Goal: Use online tool/utility: Utilize a website feature to perform a specific function

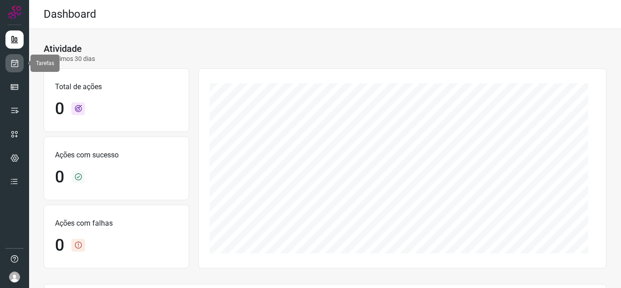
click at [22, 65] on link at bounding box center [14, 63] width 18 height 18
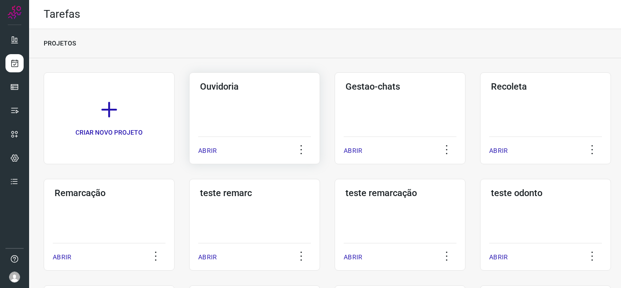
click at [199, 151] on p "ABRIR" at bounding box center [207, 151] width 19 height 10
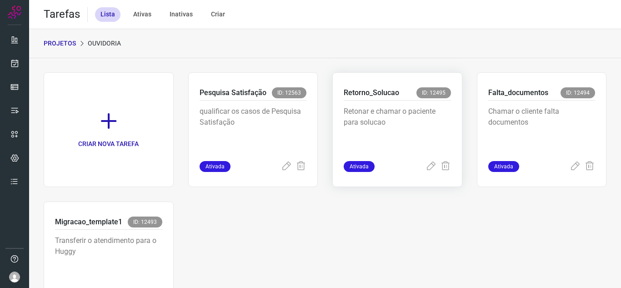
click at [353, 164] on span "Ativada" at bounding box center [358, 166] width 31 height 11
click at [428, 169] on icon at bounding box center [430, 166] width 11 height 11
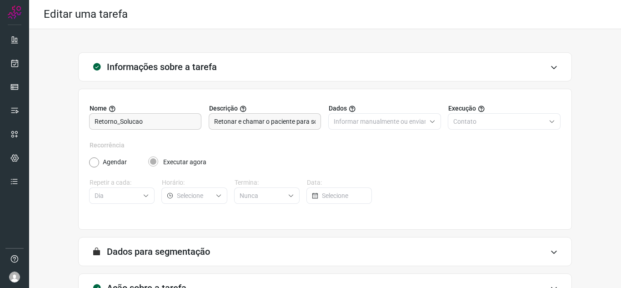
scroll to position [67, 0]
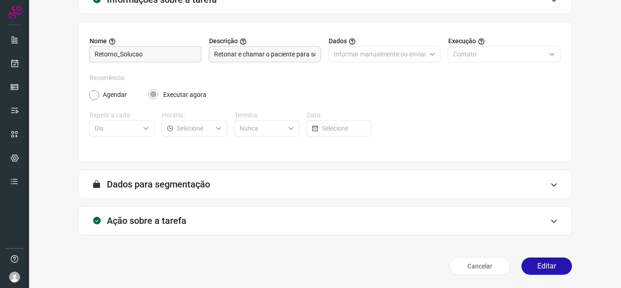
click at [557, 278] on div "Cancelar Editar" at bounding box center [324, 265] width 493 height 25
click at [547, 271] on button "Editar" at bounding box center [546, 265] width 50 height 17
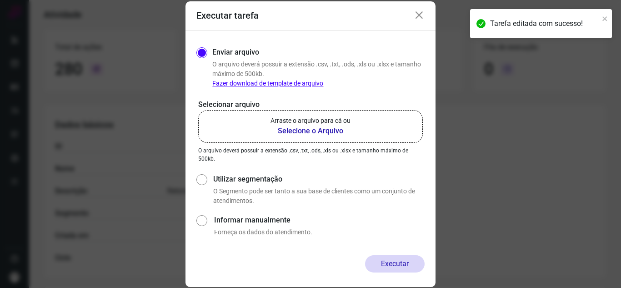
click at [301, 127] on b "Selecione o Arquivo" at bounding box center [310, 130] width 80 height 11
click at [0, 0] on input "Arraste o arquivo para cá ou Selecione o Arquivo" at bounding box center [0, 0] width 0 height 0
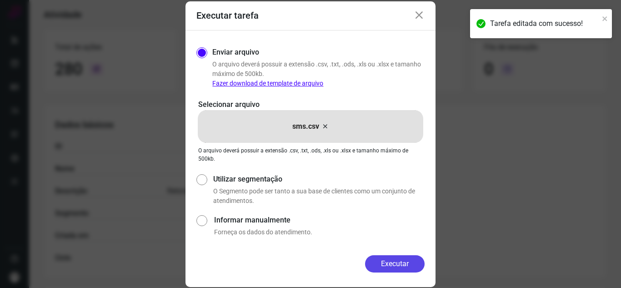
click at [391, 258] on button "Executar" at bounding box center [395, 263] width 60 height 17
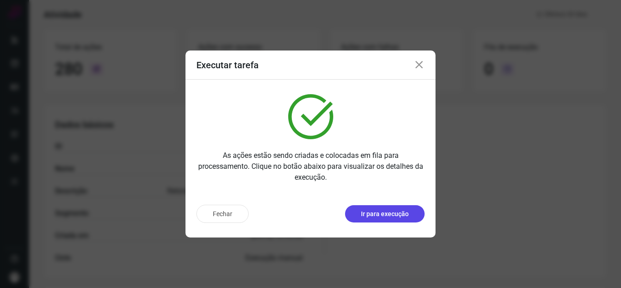
click at [407, 221] on button "Ir para execução" at bounding box center [385, 213] width 80 height 17
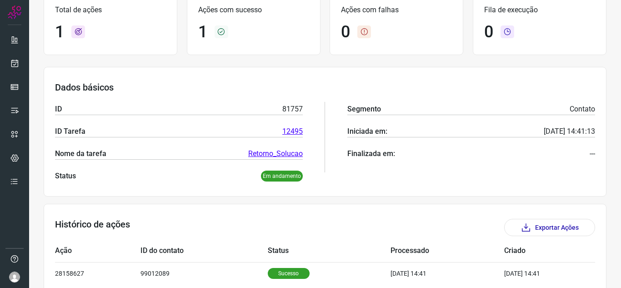
scroll to position [110, 0]
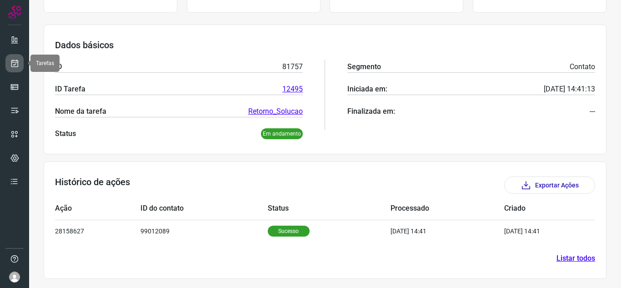
click at [16, 62] on icon at bounding box center [15, 63] width 10 height 9
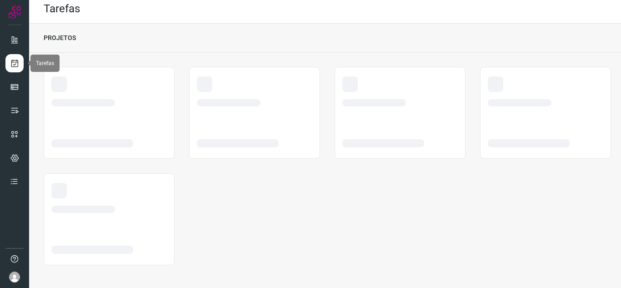
scroll to position [5, 0]
click at [16, 38] on icon at bounding box center [14, 39] width 9 height 9
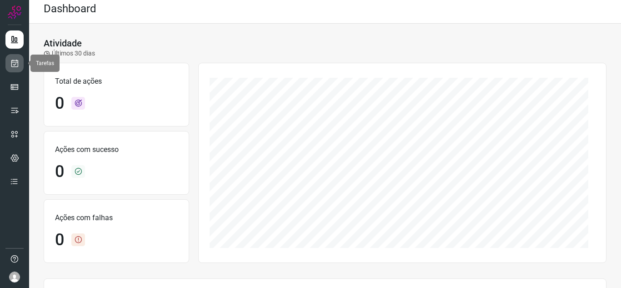
click at [10, 63] on icon at bounding box center [15, 63] width 10 height 9
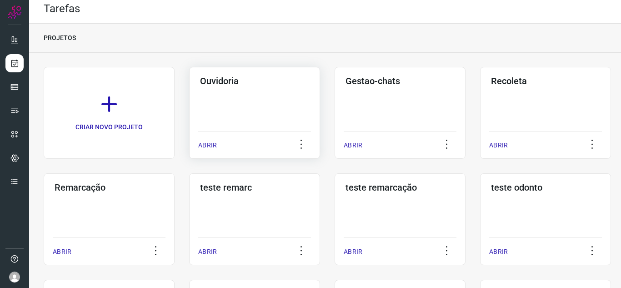
click at [208, 144] on p "ABRIR" at bounding box center [207, 145] width 19 height 10
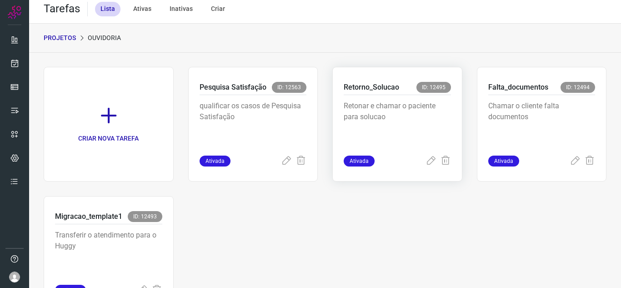
click at [363, 161] on span "Ativada" at bounding box center [358, 160] width 31 height 11
click at [422, 154] on div "Retonar e chamar o paciente para solucao" at bounding box center [396, 125] width 107 height 60
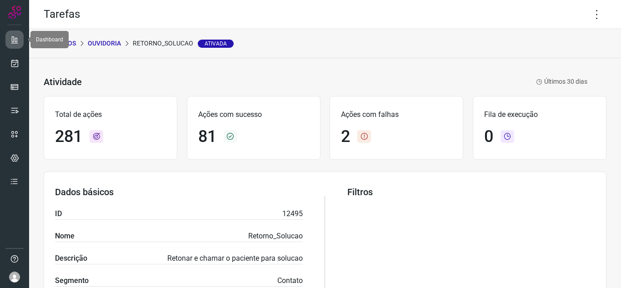
click at [16, 46] on link at bounding box center [14, 39] width 18 height 18
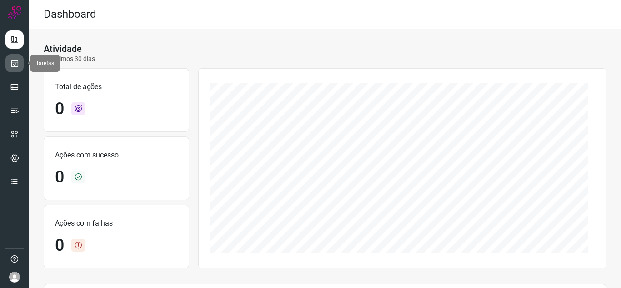
click at [10, 70] on link at bounding box center [14, 63] width 18 height 18
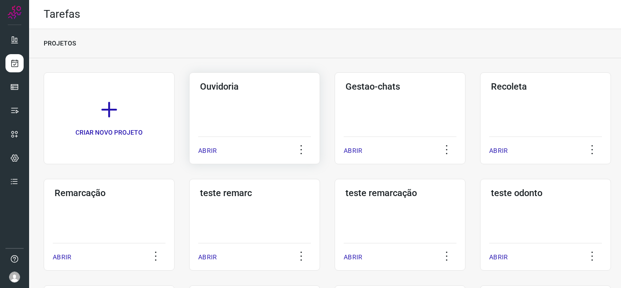
click at [203, 147] on p "ABRIR" at bounding box center [207, 151] width 19 height 10
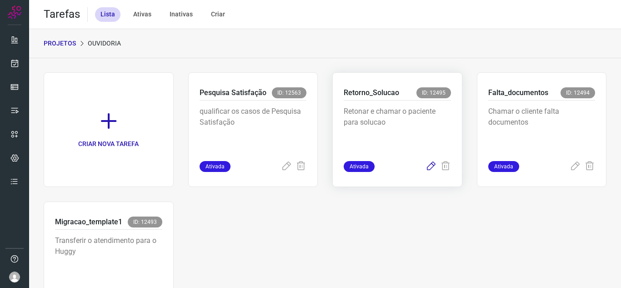
click at [425, 163] on icon at bounding box center [430, 166] width 11 height 11
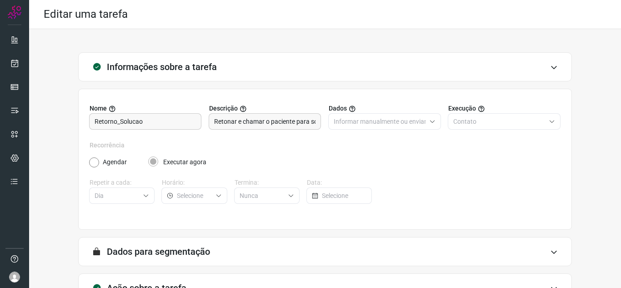
scroll to position [67, 0]
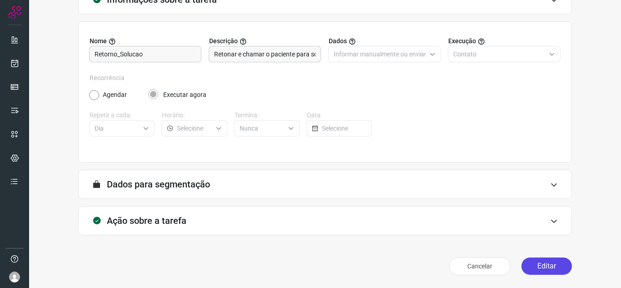
click at [535, 268] on button "Editar" at bounding box center [546, 265] width 50 height 17
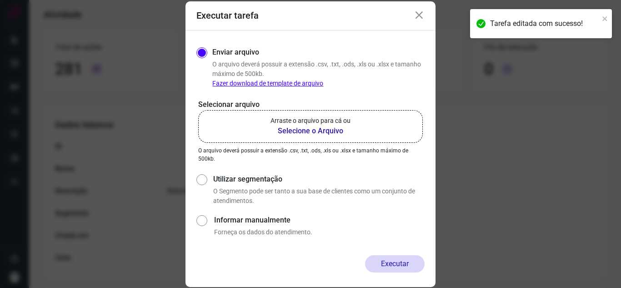
click at [320, 130] on b "Selecione o Arquivo" at bounding box center [310, 130] width 80 height 11
click at [0, 0] on input "Arraste o arquivo para cá ou Selecione o Arquivo" at bounding box center [0, 0] width 0 height 0
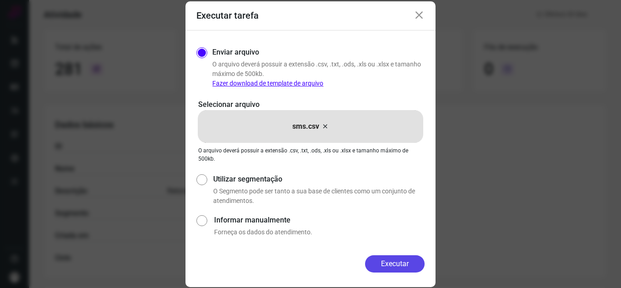
click at [392, 272] on button "Executar" at bounding box center [395, 263] width 60 height 17
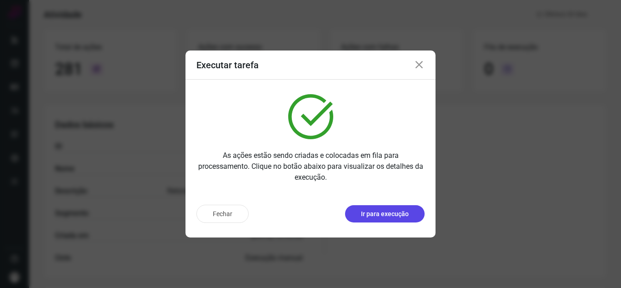
click at [381, 217] on p "Ir para execução" at bounding box center [385, 214] width 48 height 10
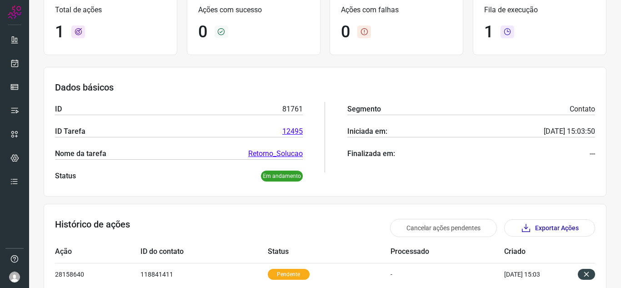
scroll to position [110, 0]
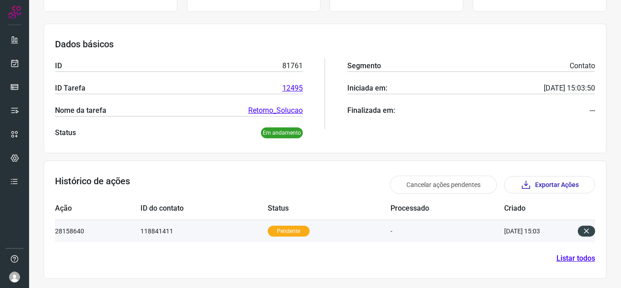
click at [504, 224] on td "[DATE] 15:03" at bounding box center [536, 230] width 64 height 22
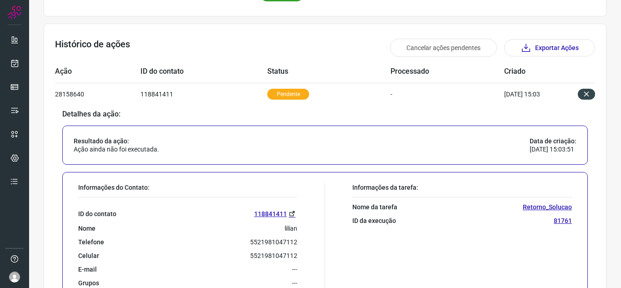
scroll to position [277, 0]
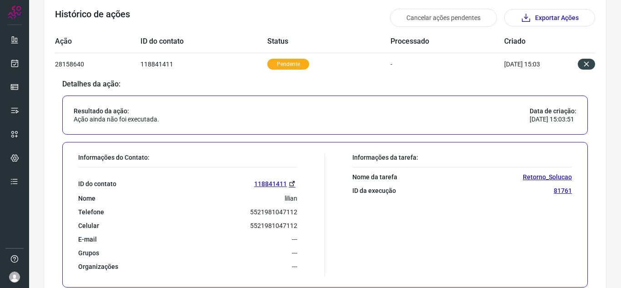
click at [267, 209] on p "5521981047112" at bounding box center [273, 212] width 47 height 8
copy p "5521981047112"
